Goal: Information Seeking & Learning: Learn about a topic

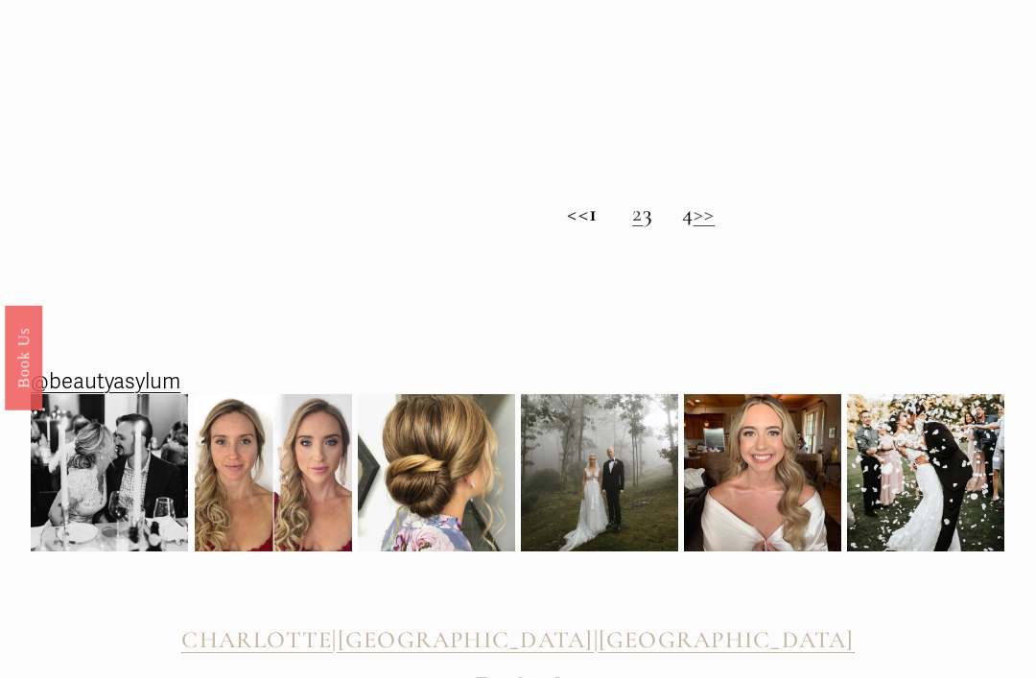
scroll to position [1310, 0]
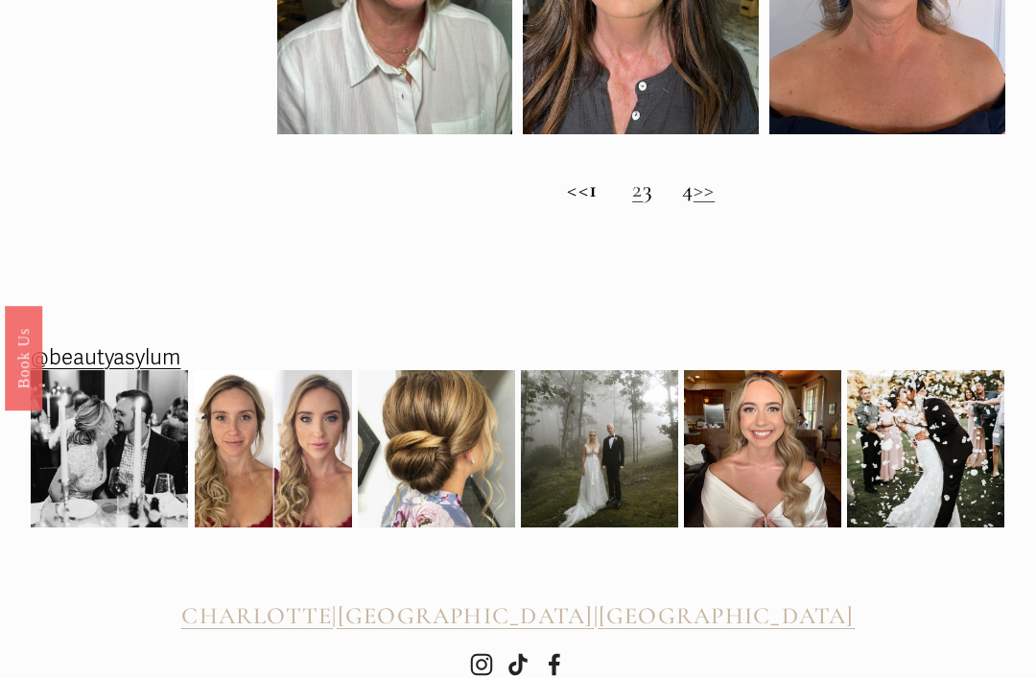
click at [715, 203] on link ">>" at bounding box center [703, 189] width 21 height 29
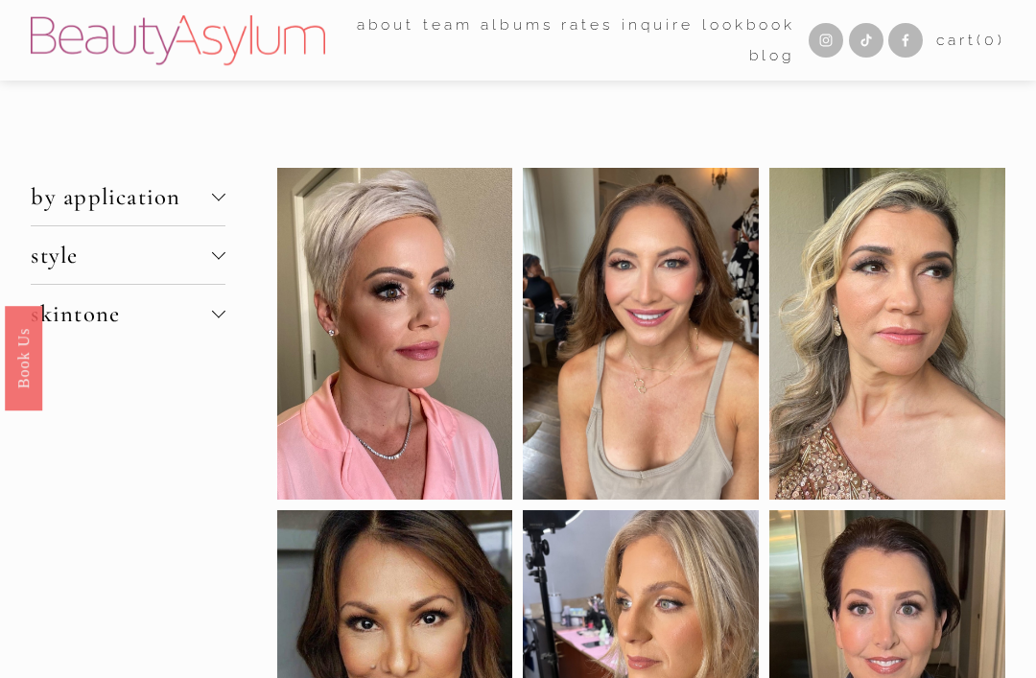
scroll to position [1372, 0]
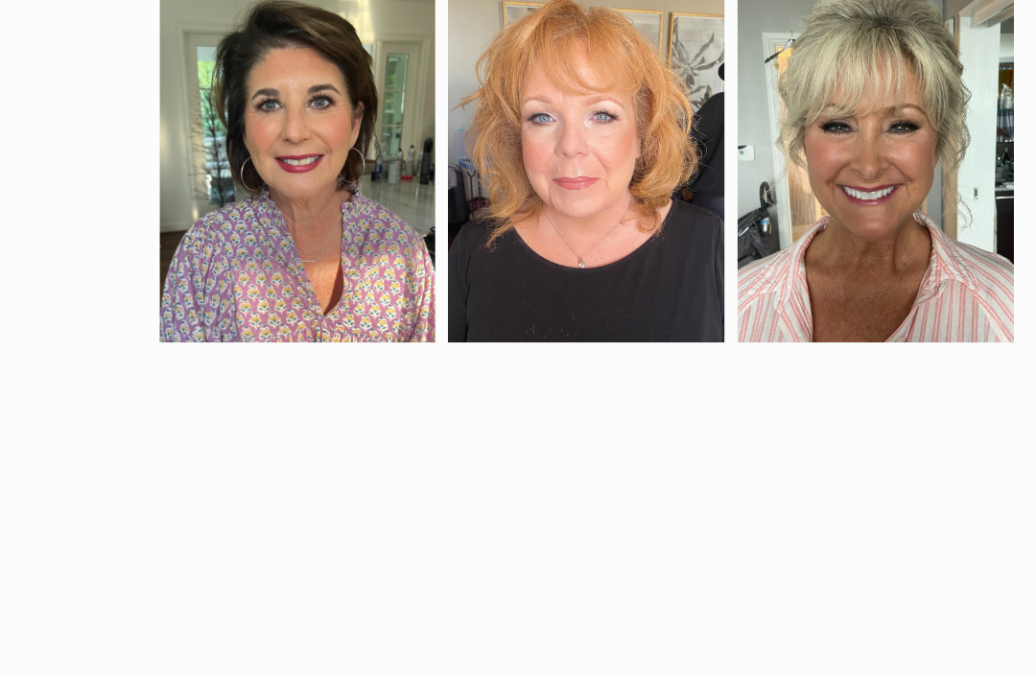
scroll to position [795, 0]
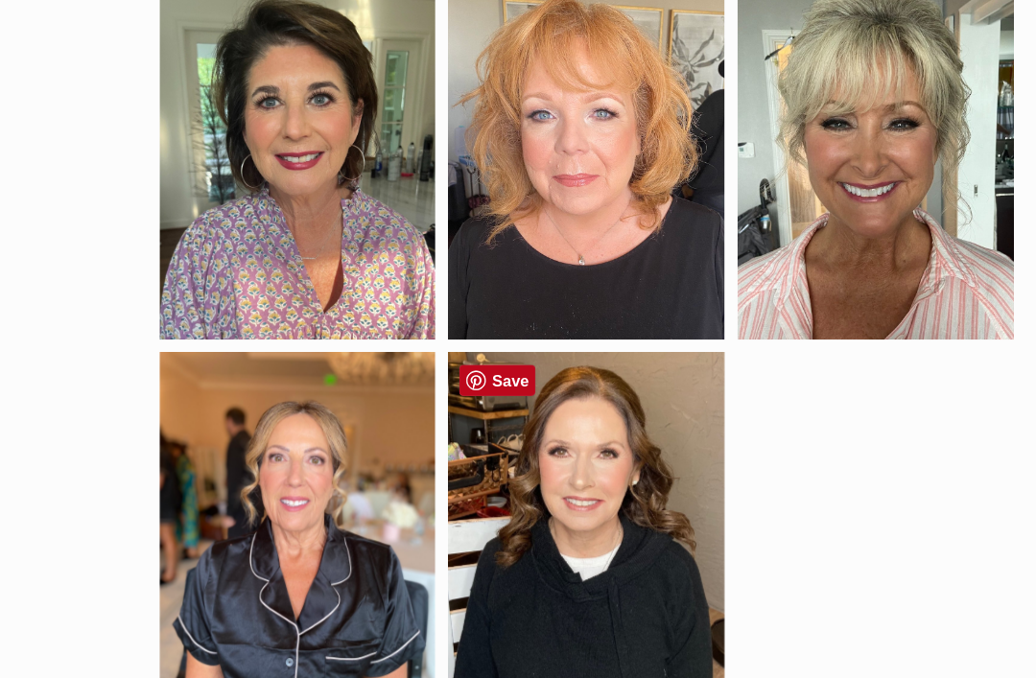
click at [552, 486] on div at bounding box center [641, 500] width 236 height 304
click at [569, 398] on div at bounding box center [641, 500] width 236 height 304
click at [553, 438] on div at bounding box center [641, 500] width 236 height 304
click at [523, 348] on div at bounding box center [641, 500] width 236 height 304
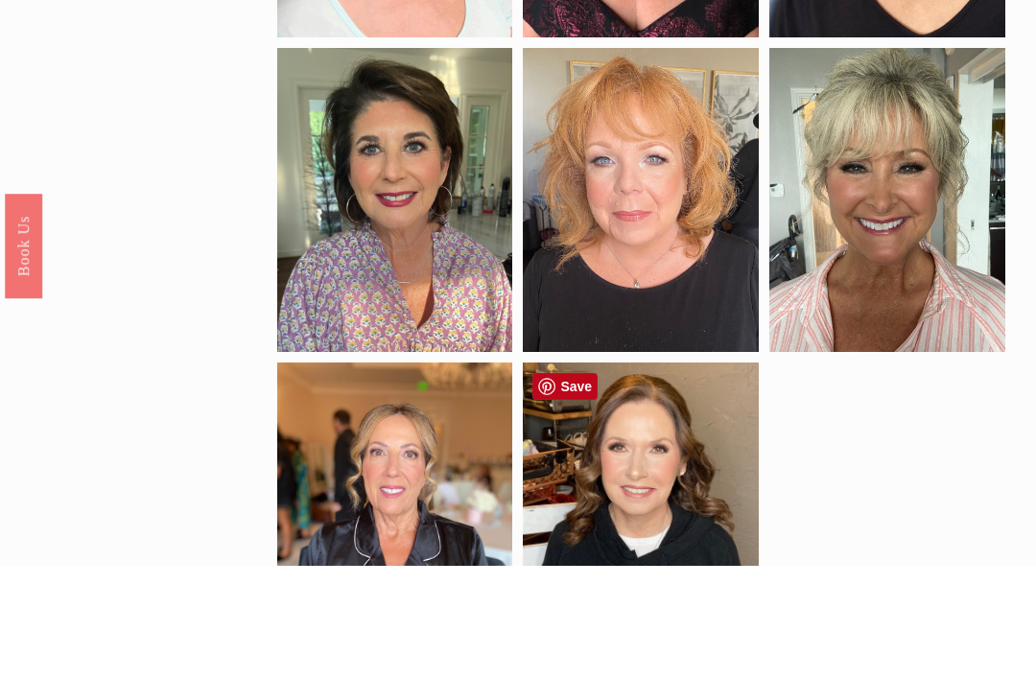
scroll to position [781, 0]
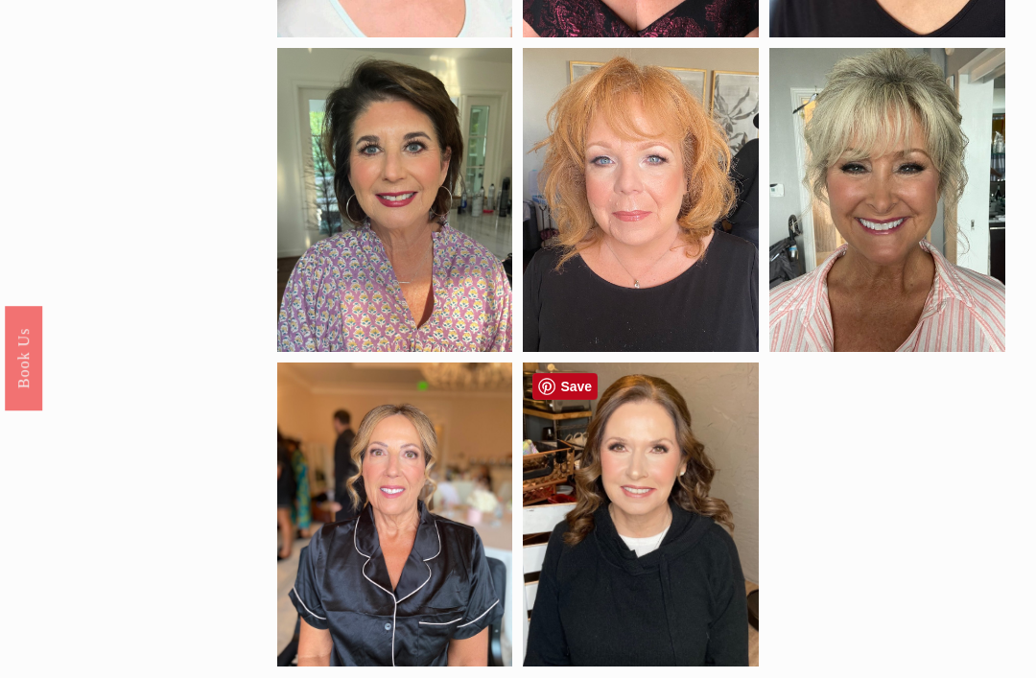
click at [572, 396] on link "Save" at bounding box center [564, 386] width 65 height 27
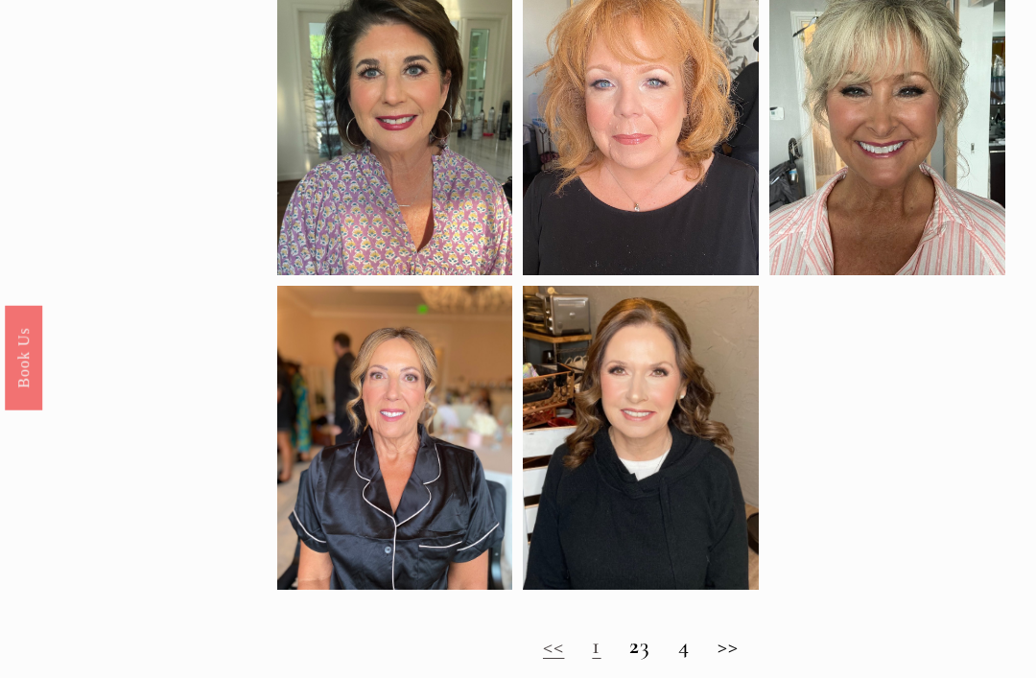
scroll to position [860, 0]
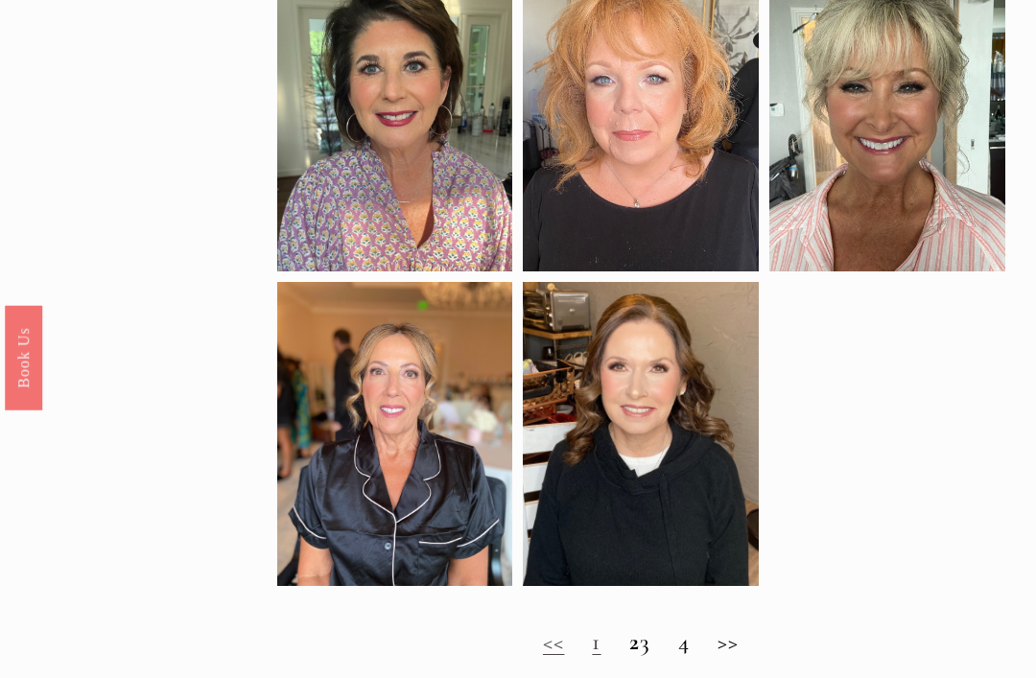
click at [659, 649] on h2 "<< 1 2 3 4 >>" at bounding box center [641, 643] width 728 height 28
click at [662, 648] on h2 "<< 1 2 3 4 >>" at bounding box center [641, 643] width 728 height 28
click at [747, 649] on h2 "<< 1 2 3 4 >>" at bounding box center [641, 643] width 728 height 28
click at [736, 641] on h2 "<< 1 2 3 4 >>" at bounding box center [641, 643] width 728 height 28
click at [692, 649] on h2 "<< 1 2 3 4 >>" at bounding box center [641, 643] width 728 height 28
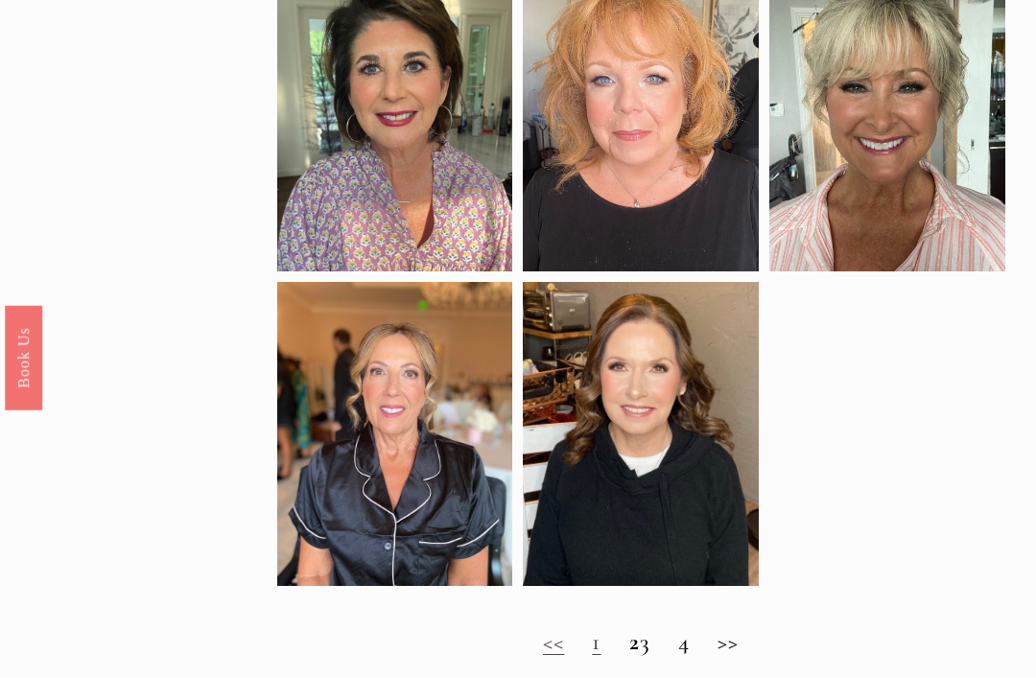
scroll to position [861, 0]
click at [543, 653] on link "<<" at bounding box center [553, 641] width 21 height 29
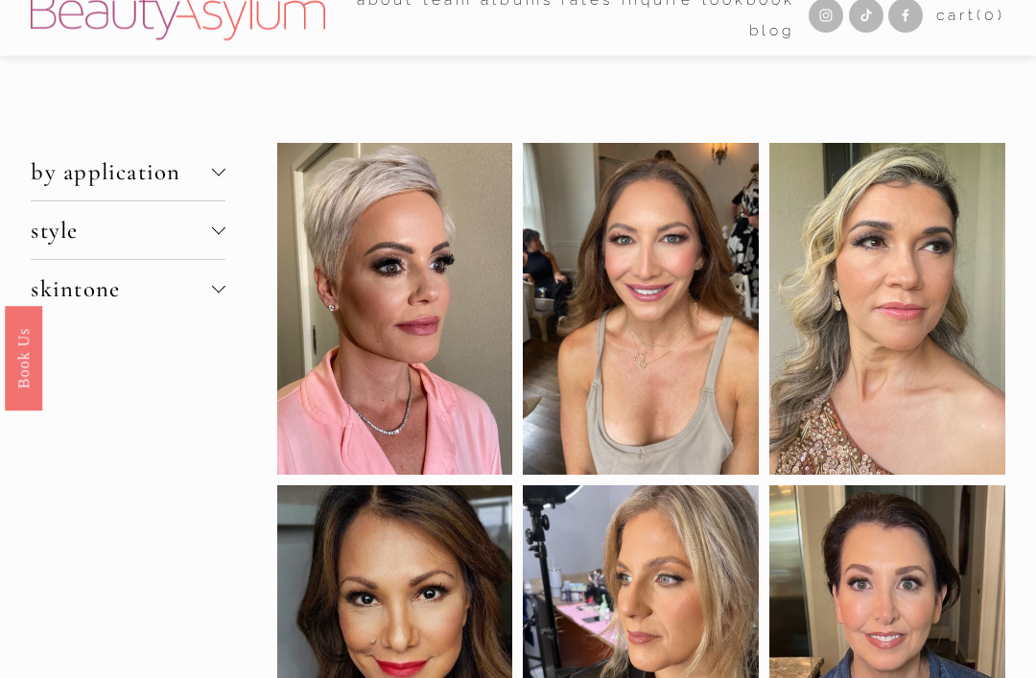
scroll to position [21, 0]
